Goal: Task Accomplishment & Management: Use online tool/utility

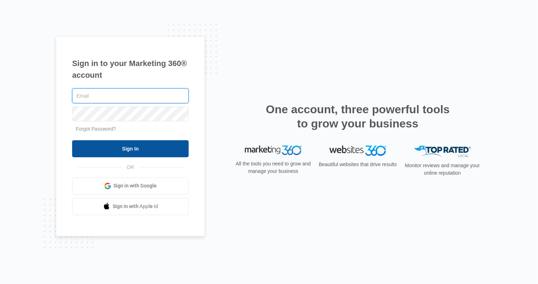
type input "janel.villegas@maplebear.com"
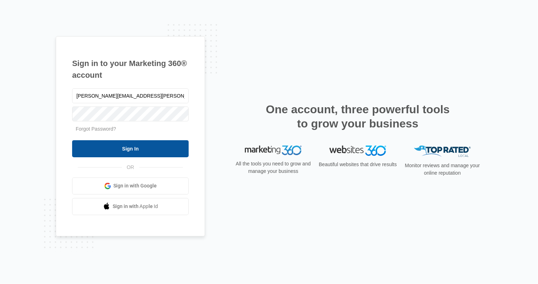
click at [171, 150] on input "Sign In" at bounding box center [130, 148] width 117 height 17
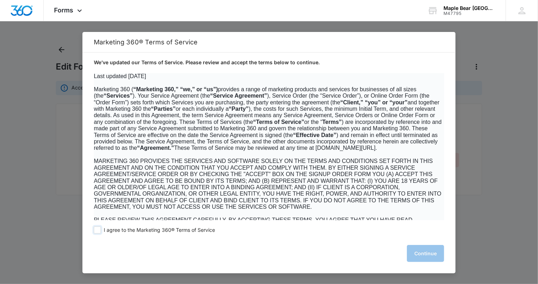
click at [96, 230] on span at bounding box center [97, 230] width 7 height 7
click at [96, 230] on input "I agree to the Marketing 360® Terms of Service" at bounding box center [97, 230] width 7 height 7
checkbox input "true"
click at [425, 251] on button "Continue" at bounding box center [425, 253] width 37 height 17
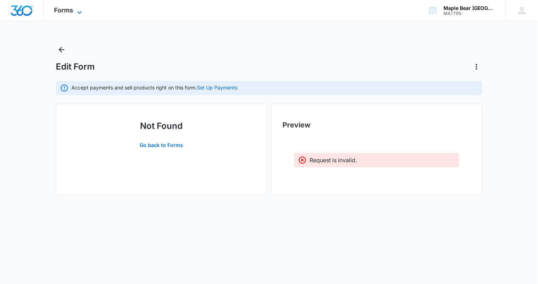
click at [79, 9] on icon at bounding box center [79, 12] width 9 height 9
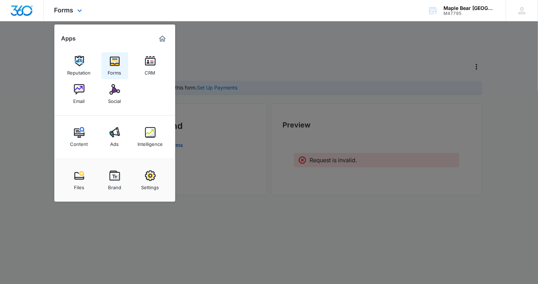
click at [114, 63] on img at bounding box center [115, 61] width 11 height 11
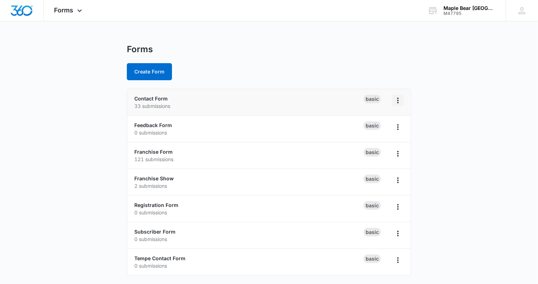
click at [399, 100] on icon "Overflow Menu" at bounding box center [398, 100] width 9 height 9
click at [157, 96] on link "Contact Form" at bounding box center [150, 99] width 33 height 6
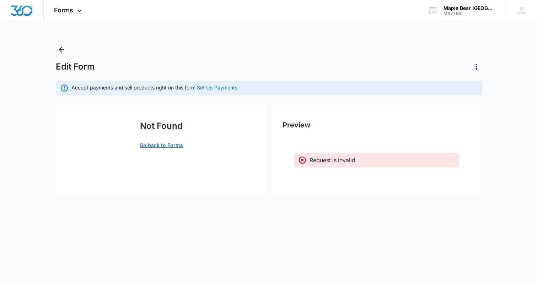
click at [171, 144] on link "Go back to Forms" at bounding box center [162, 145] width 58 height 17
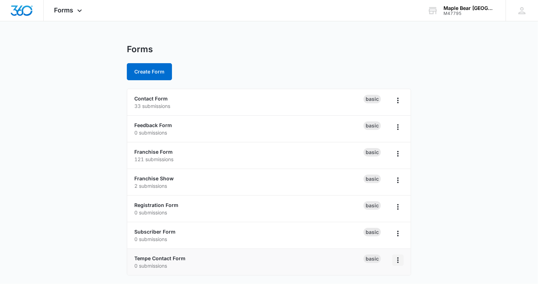
click at [400, 260] on icon "Overflow Menu" at bounding box center [398, 260] width 9 height 9
click at [289, 266] on p "0 submissions" at bounding box center [248, 265] width 229 height 7
click at [181, 256] on link "Tempe Contact Form" at bounding box center [159, 259] width 51 height 6
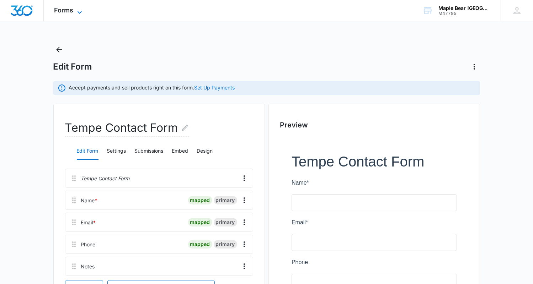
click at [81, 11] on icon at bounding box center [80, 12] width 4 height 2
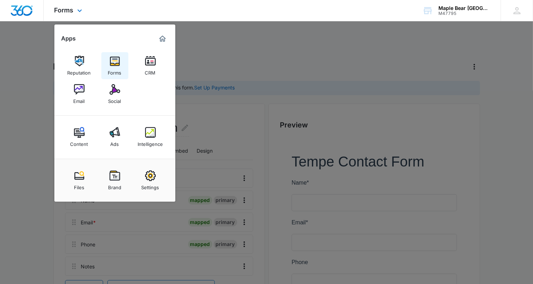
click at [118, 66] on div "Forms" at bounding box center [115, 70] width 14 height 9
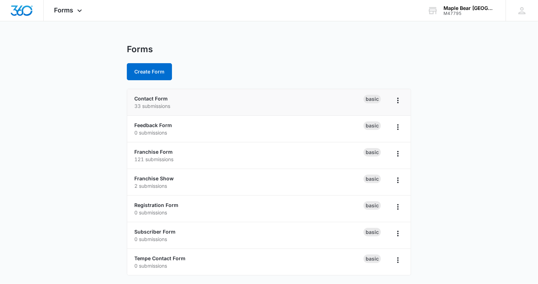
click at [372, 102] on div "Basic" at bounding box center [372, 99] width 17 height 9
click at [152, 96] on link "Contact Form" at bounding box center [150, 99] width 33 height 6
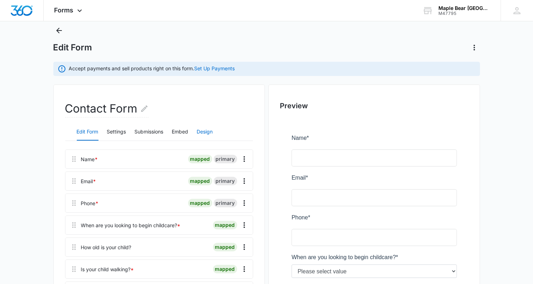
scroll to position [19, 0]
click at [473, 51] on icon "Actions" at bounding box center [474, 48] width 9 height 9
click at [428, 52] on div "Edit Form" at bounding box center [266, 47] width 427 height 11
